Goal: Task Accomplishment & Management: Use online tool/utility

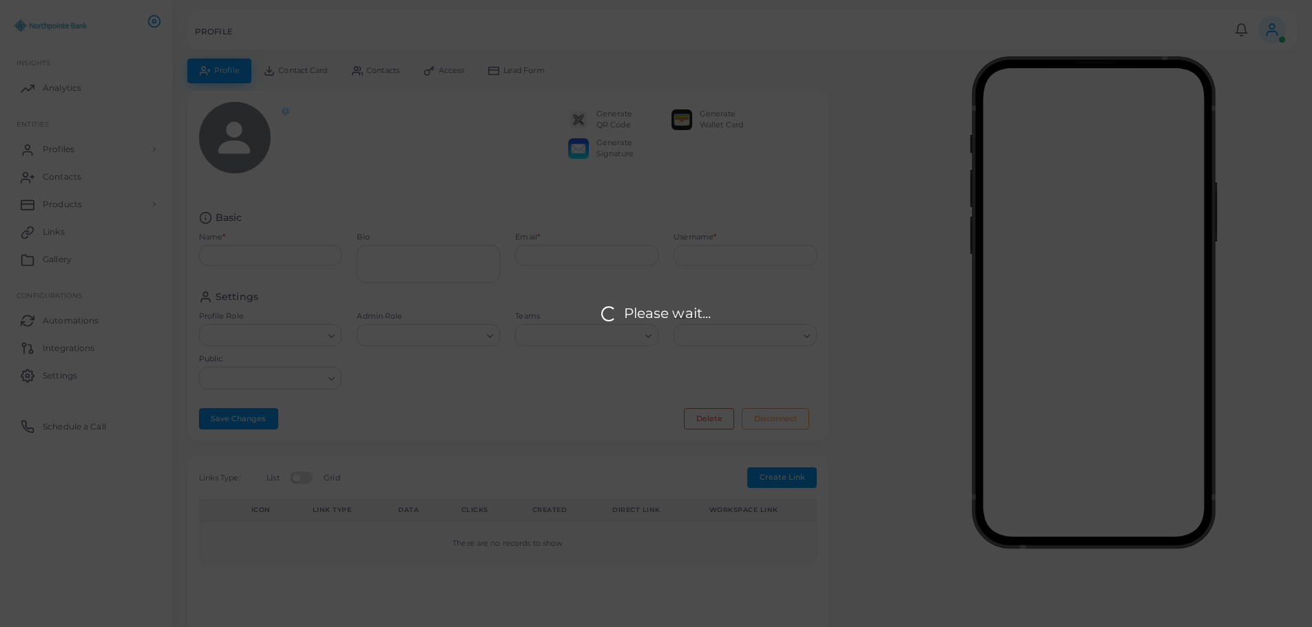
type input "**********"
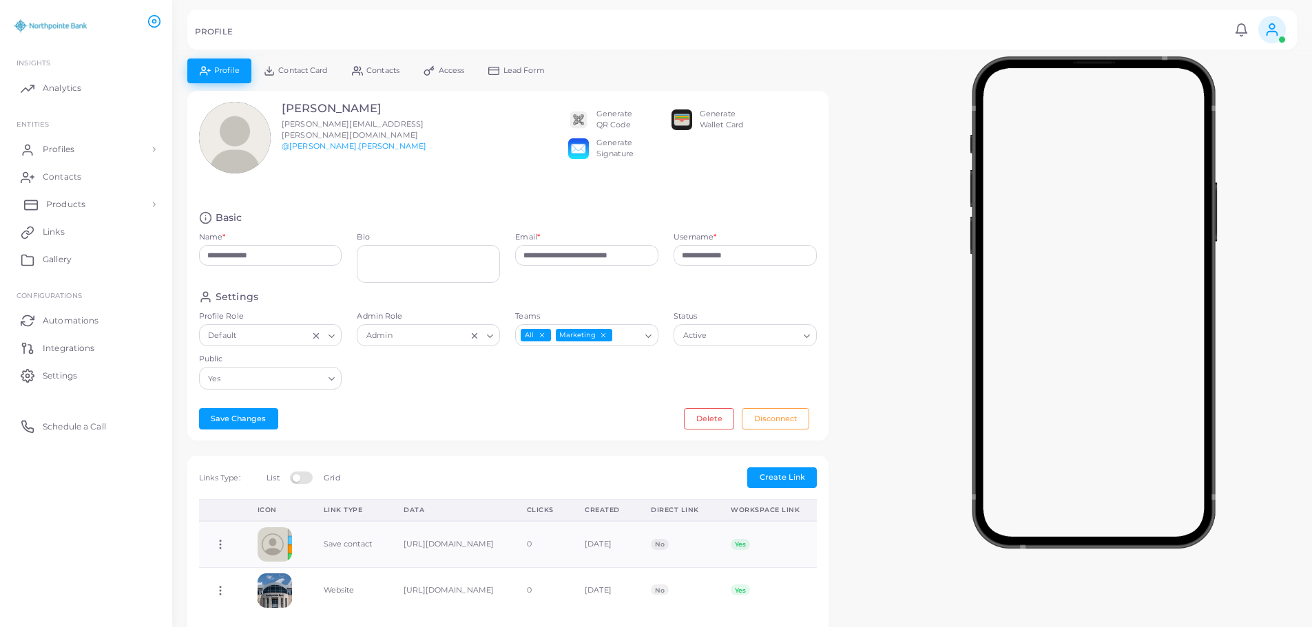
click at [60, 206] on span "Products" at bounding box center [65, 204] width 39 height 12
click at [70, 260] on span "Print templates" at bounding box center [79, 261] width 66 height 12
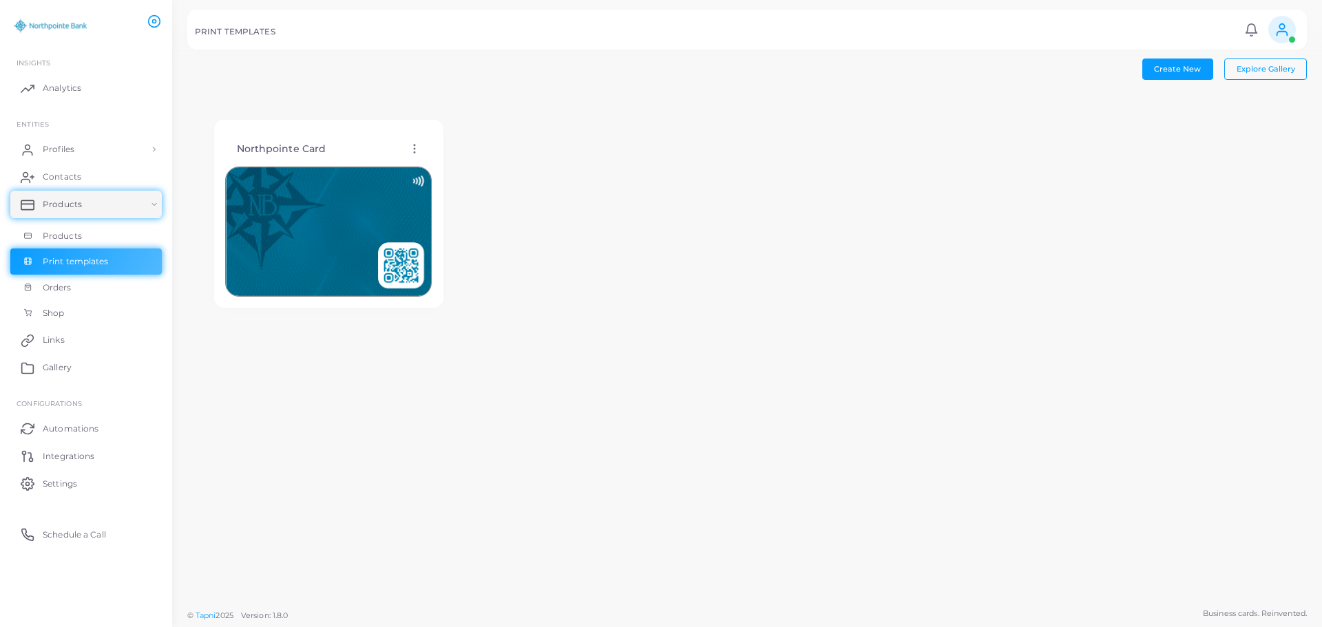
click at [412, 150] on icon at bounding box center [414, 149] width 12 height 12
click at [769, 240] on div "Northpointe Card Edit Template Assign template Duplicate Template Delete Templa…" at bounding box center [747, 214] width 1120 height 241
click at [271, 244] on img at bounding box center [328, 232] width 207 height 130
click at [414, 153] on circle at bounding box center [414, 152] width 1 height 1
click at [760, 167] on div "Northpointe Card Edit Template Assign template Duplicate Template Delete Templa…" at bounding box center [747, 214] width 1120 height 241
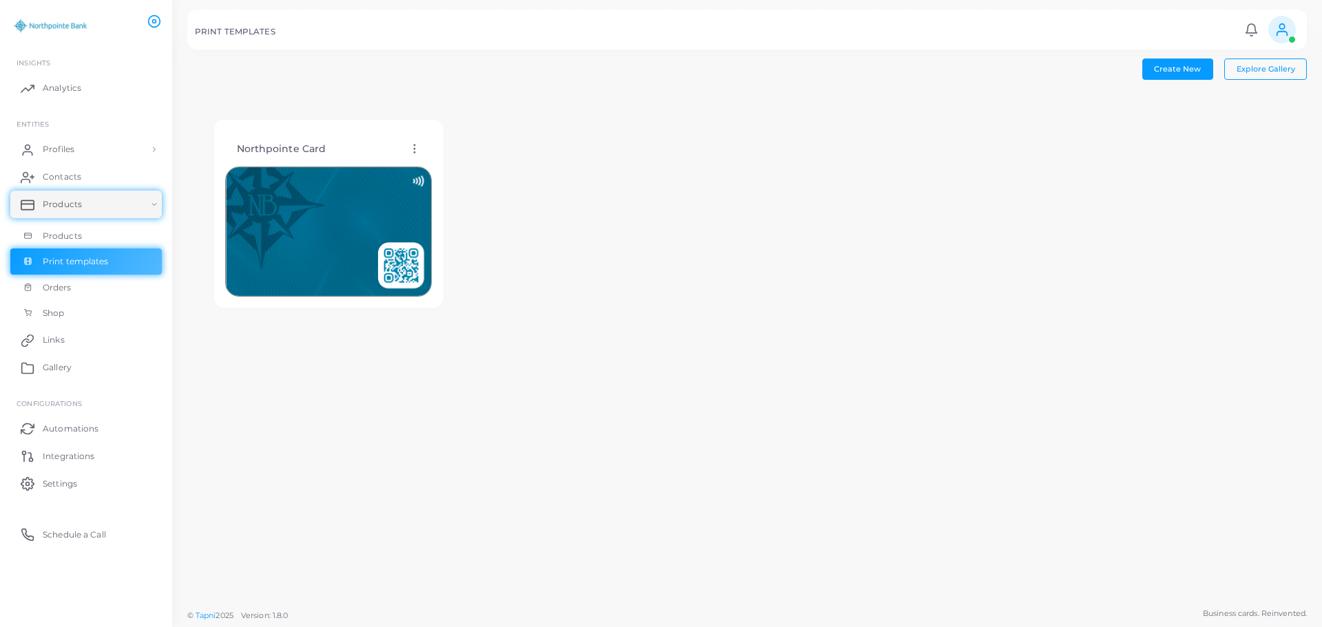
click at [417, 152] on icon at bounding box center [414, 149] width 12 height 12
click at [342, 255] on img at bounding box center [328, 232] width 207 height 130
click at [559, 278] on div "Northpointe Card Edit Template Assign template Duplicate Template Delete Templa…" at bounding box center [747, 214] width 1120 height 241
click at [418, 149] on icon at bounding box center [414, 149] width 12 height 12
click at [466, 165] on span "Edit Template" at bounding box center [473, 165] width 52 height 11
